Goal: Navigation & Orientation: Understand site structure

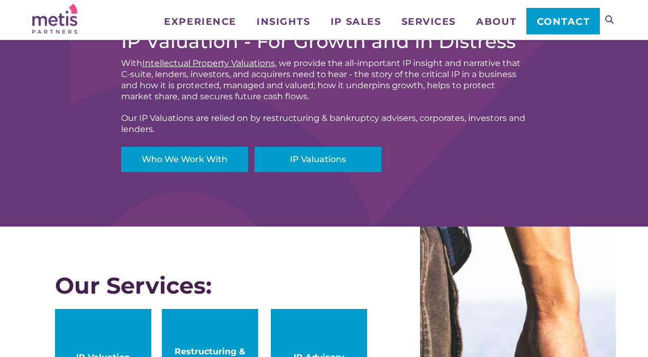
scroll to position [211, 0]
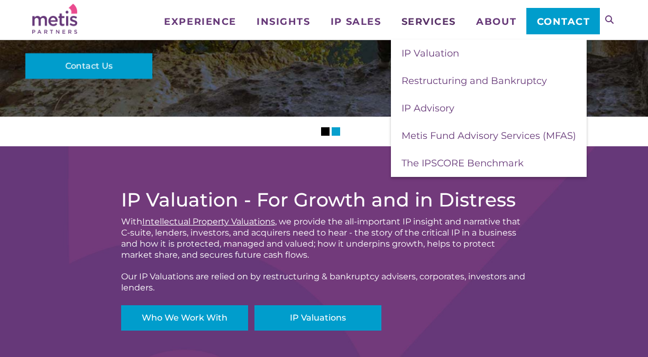
click at [422, 20] on span "Services" at bounding box center [428, 22] width 54 height 10
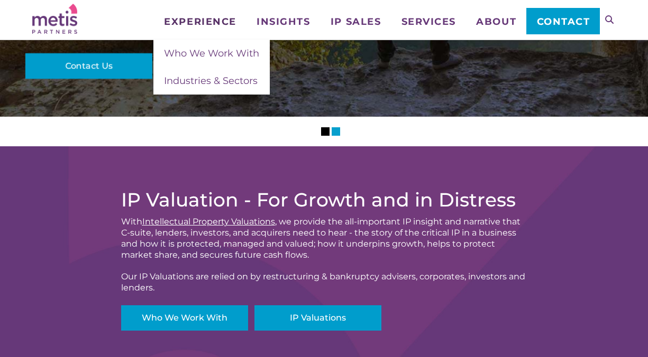
click at [208, 20] on span "Experience" at bounding box center [200, 22] width 72 height 10
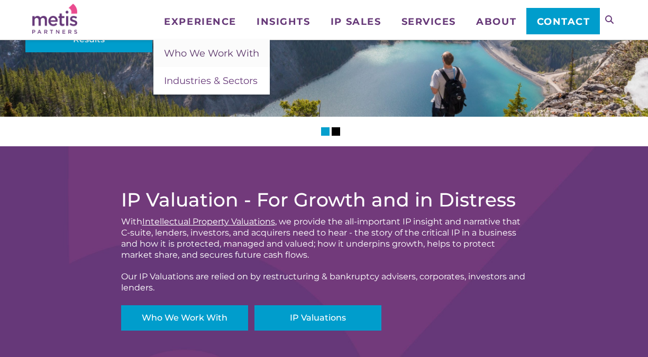
click at [211, 53] on span "Who We Work With" at bounding box center [211, 54] width 95 height 12
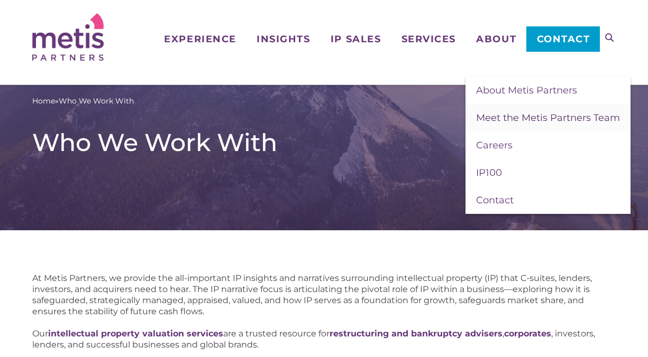
click at [503, 117] on span "Meet the Metis Partners Team" at bounding box center [548, 118] width 144 height 12
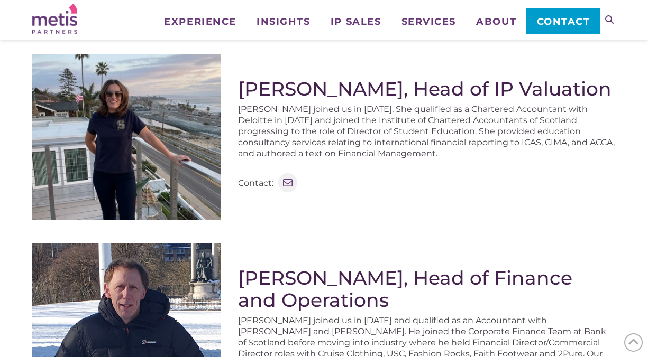
scroll to position [423, 0]
